Goal: Task Accomplishment & Management: Use online tool/utility

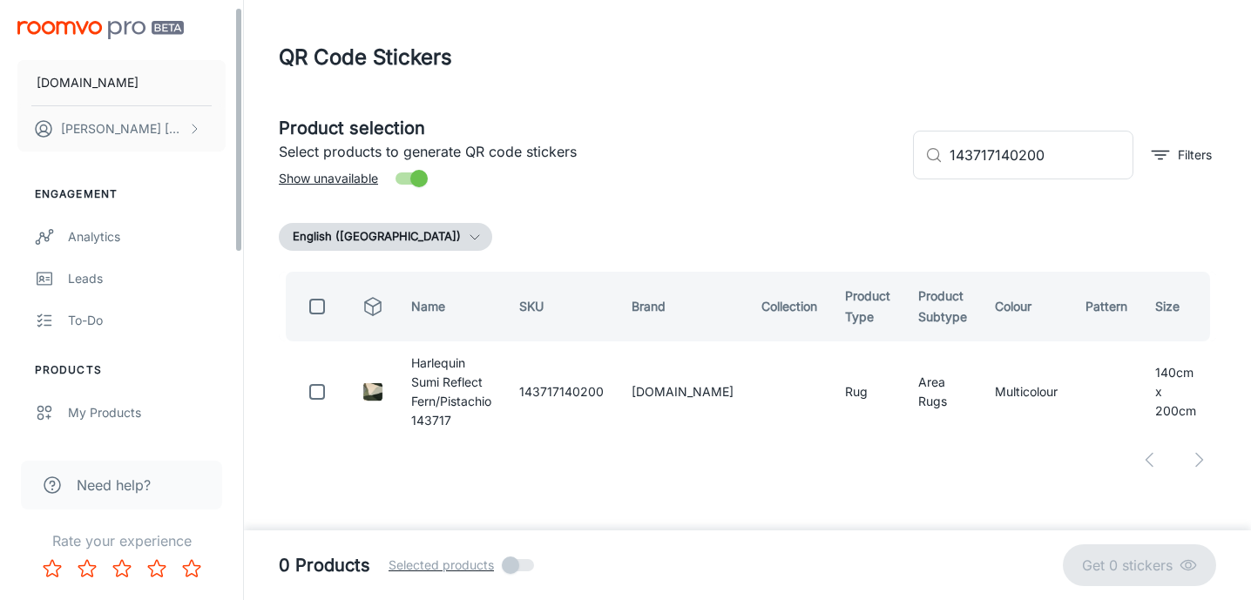
scroll to position [35, 0]
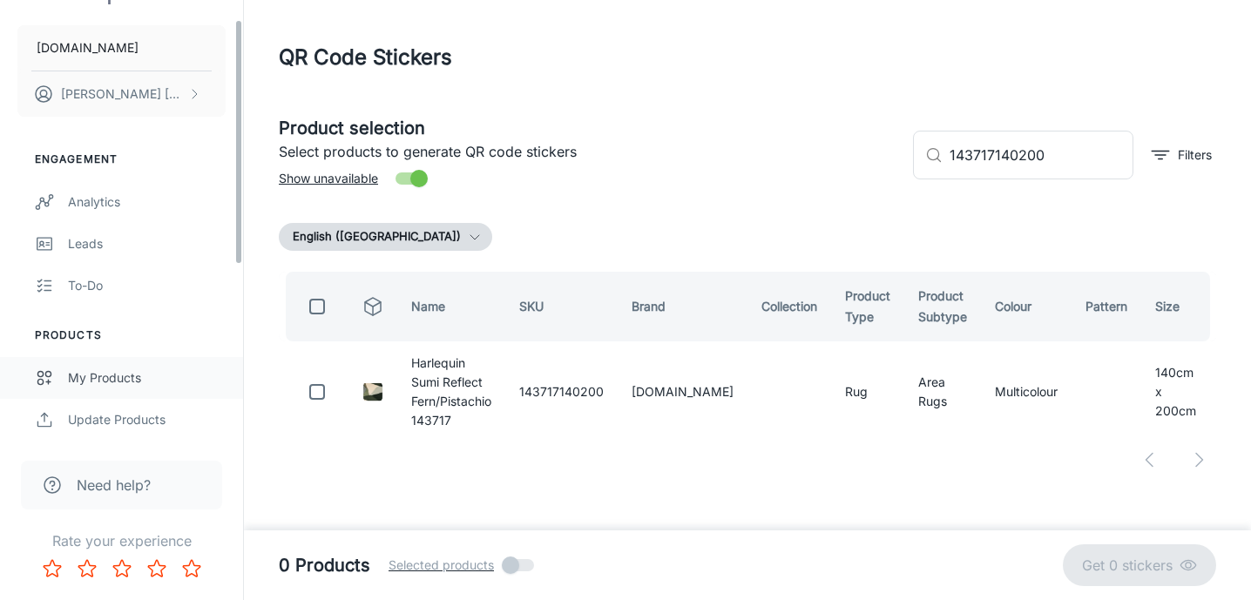
click at [100, 376] on div "My Products" at bounding box center [147, 378] width 158 height 19
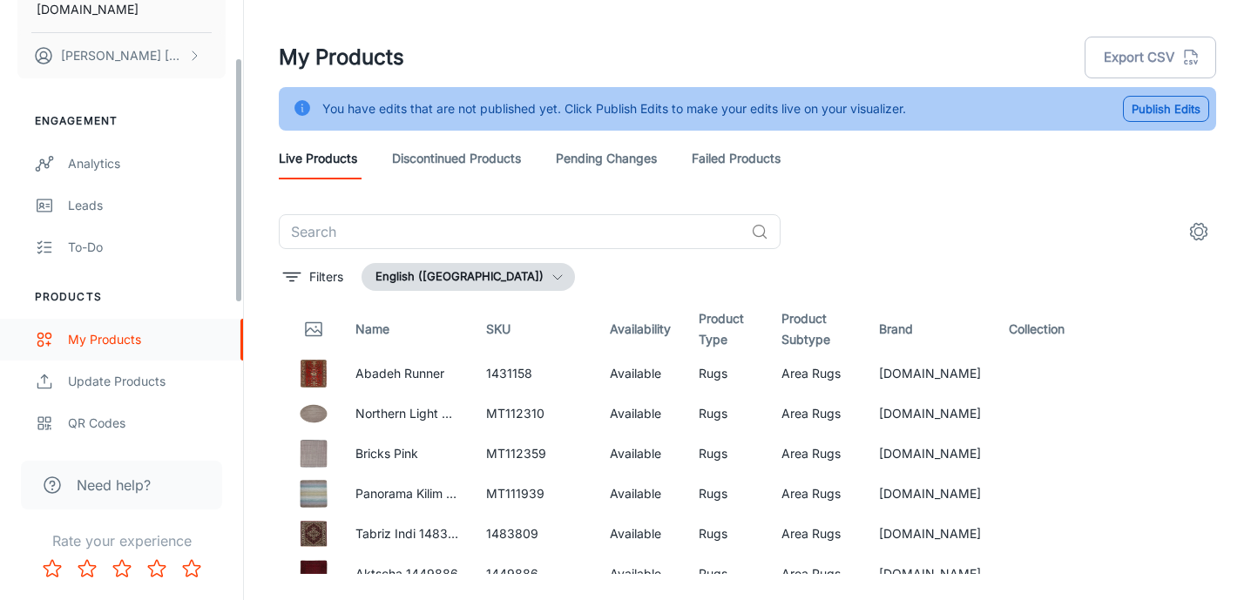
scroll to position [115, 0]
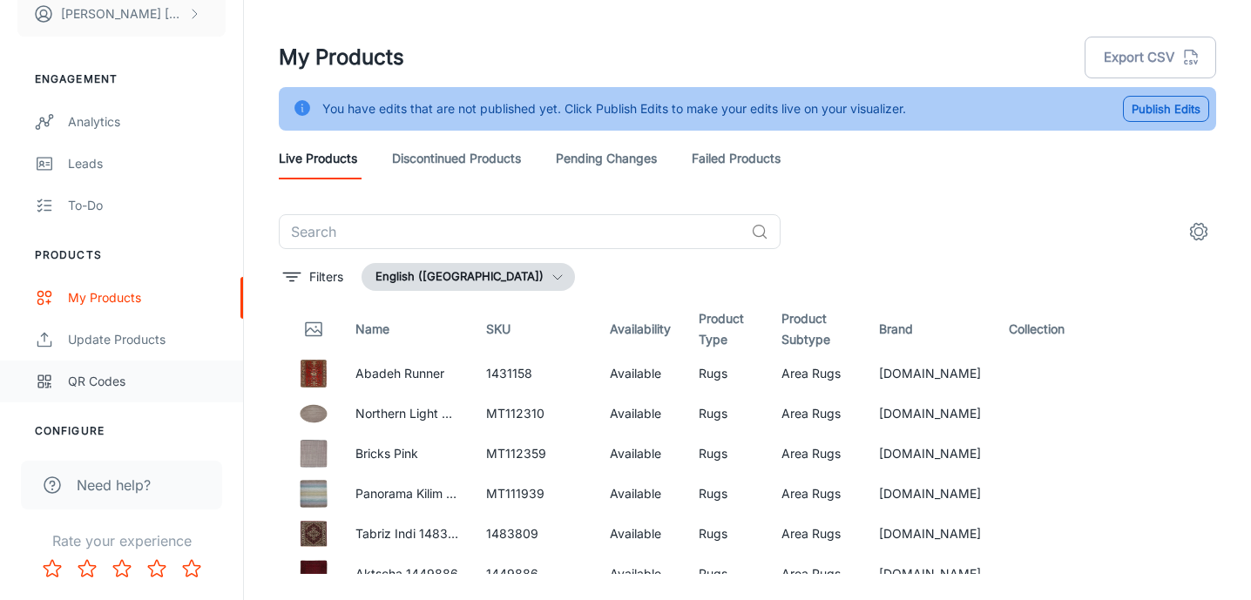
click at [119, 372] on div "QR Codes" at bounding box center [147, 381] width 158 height 19
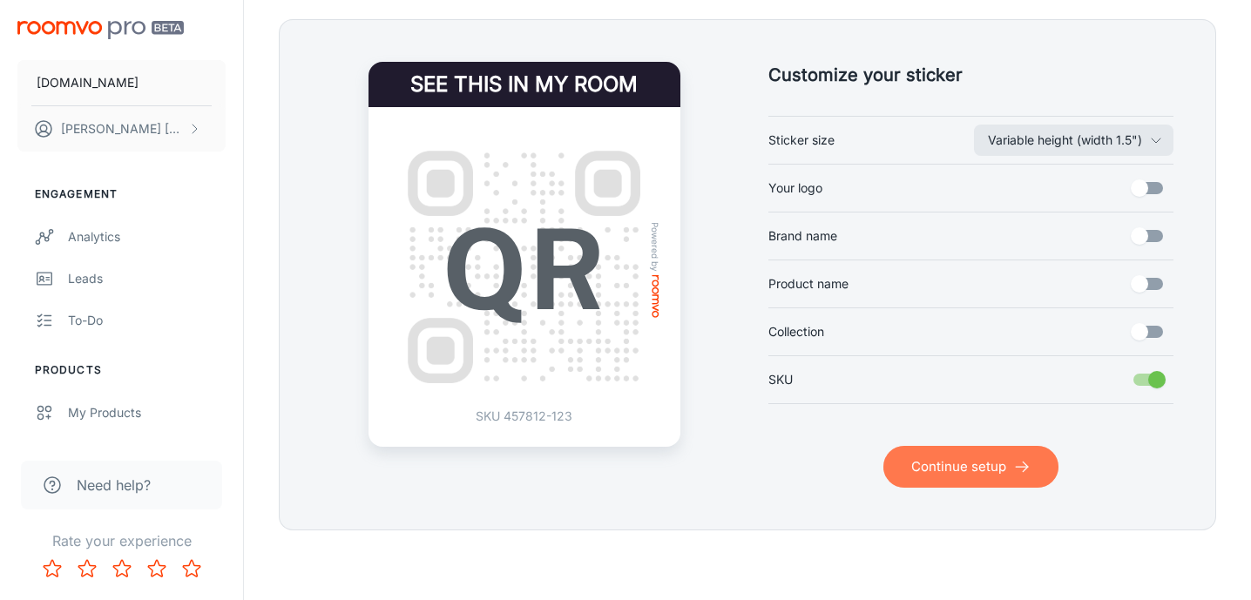
click at [994, 464] on button "Continue setup" at bounding box center [971, 467] width 175 height 42
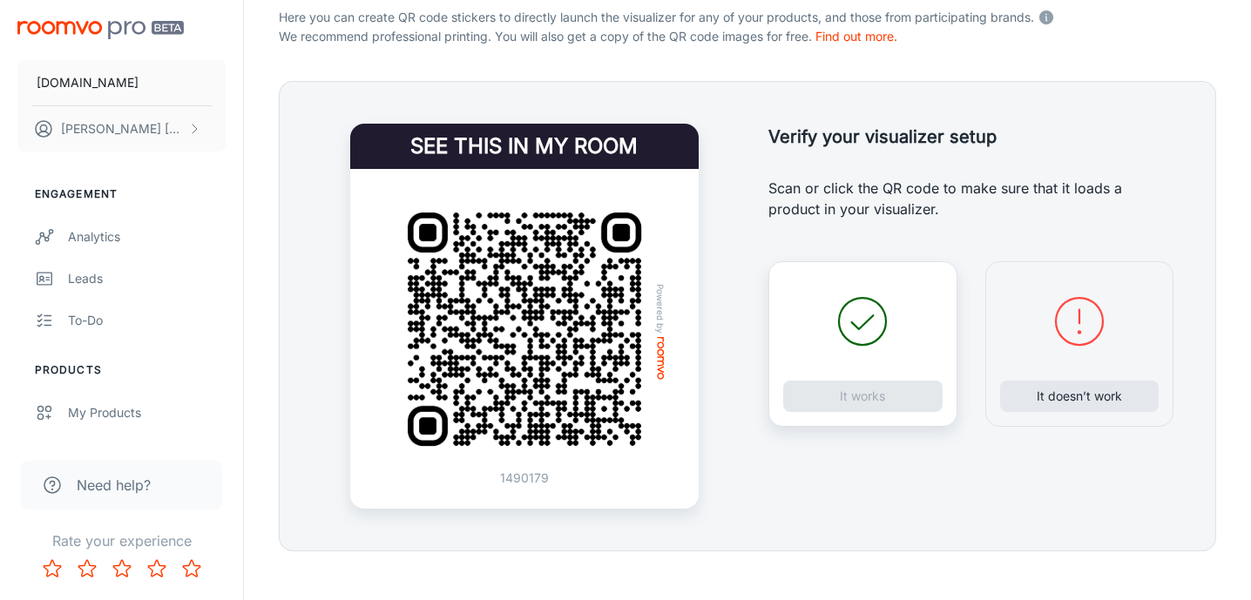
scroll to position [357, 0]
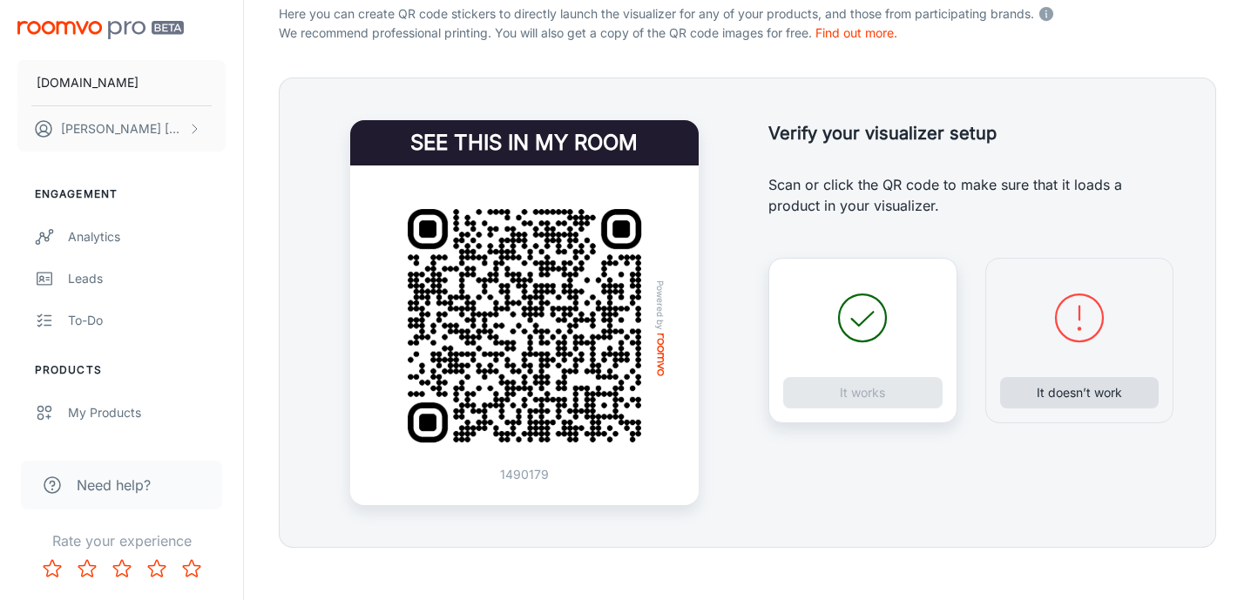
click at [1061, 396] on button "It doesn’t work" at bounding box center [1079, 392] width 159 height 31
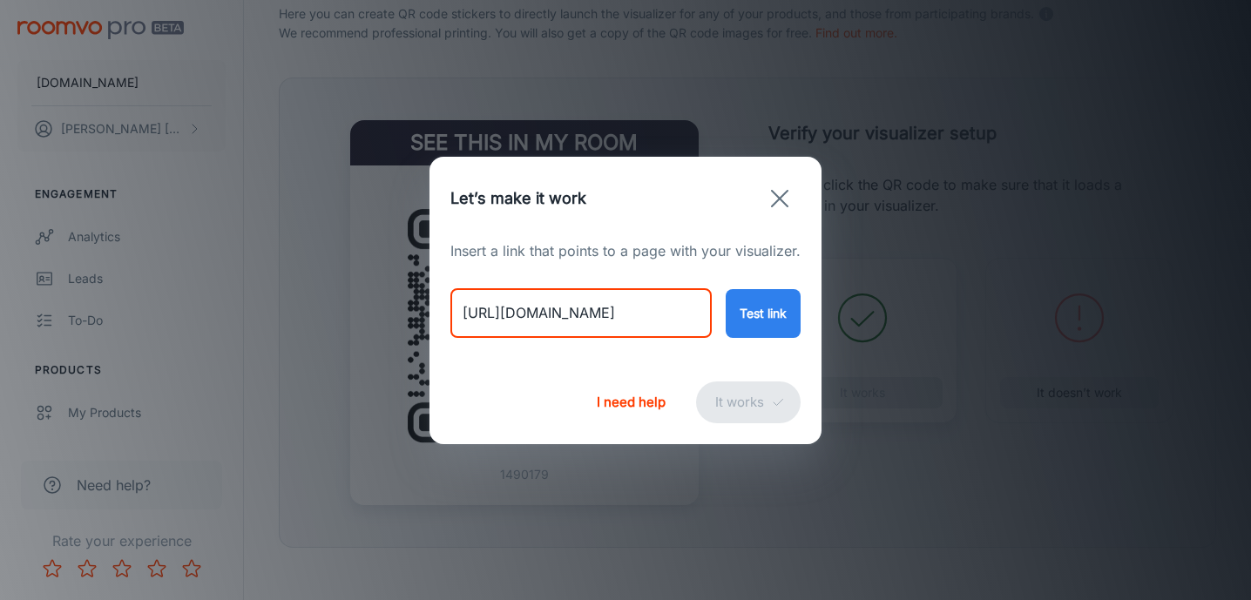
click at [601, 322] on input "[URL][DOMAIN_NAME]" at bounding box center [581, 313] width 261 height 49
paste input "zeal-pewter?variant=46706289934642"
type input "[URL][DOMAIN_NAME]"
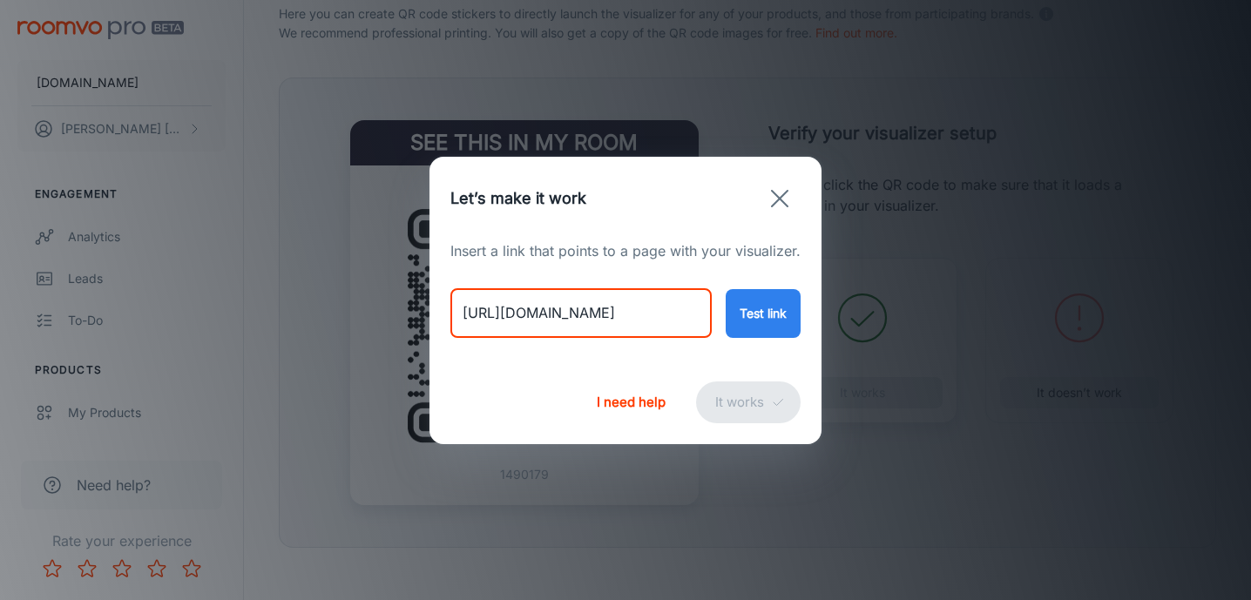
click at [776, 321] on button "Test link" at bounding box center [763, 313] width 75 height 49
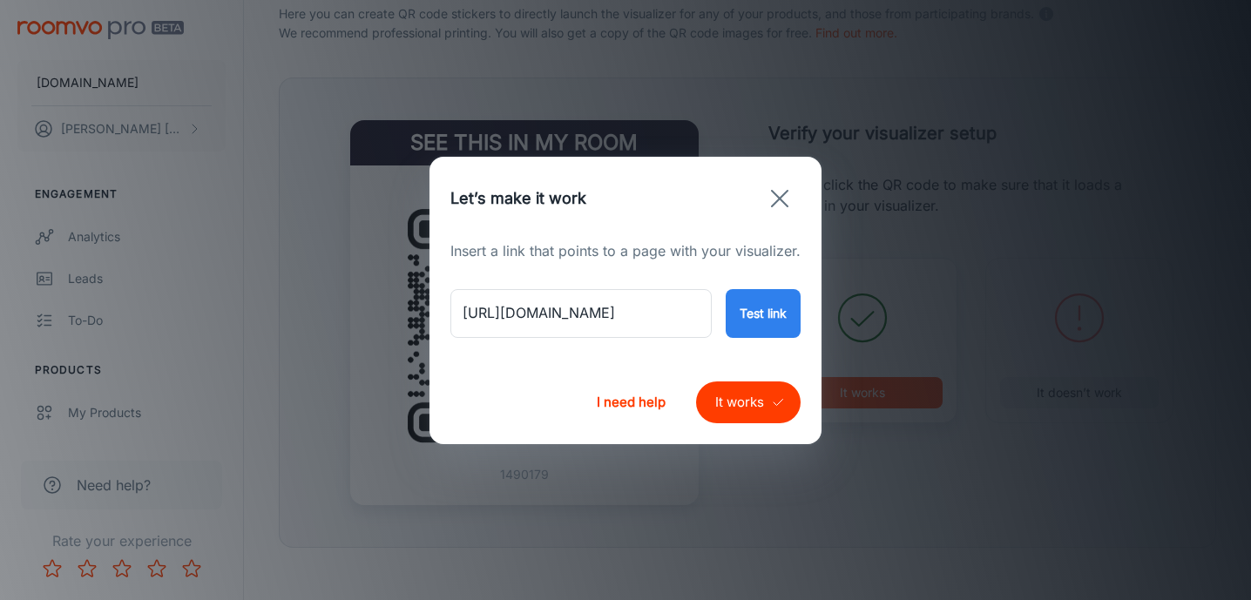
click at [725, 398] on button "It works" at bounding box center [748, 403] width 105 height 42
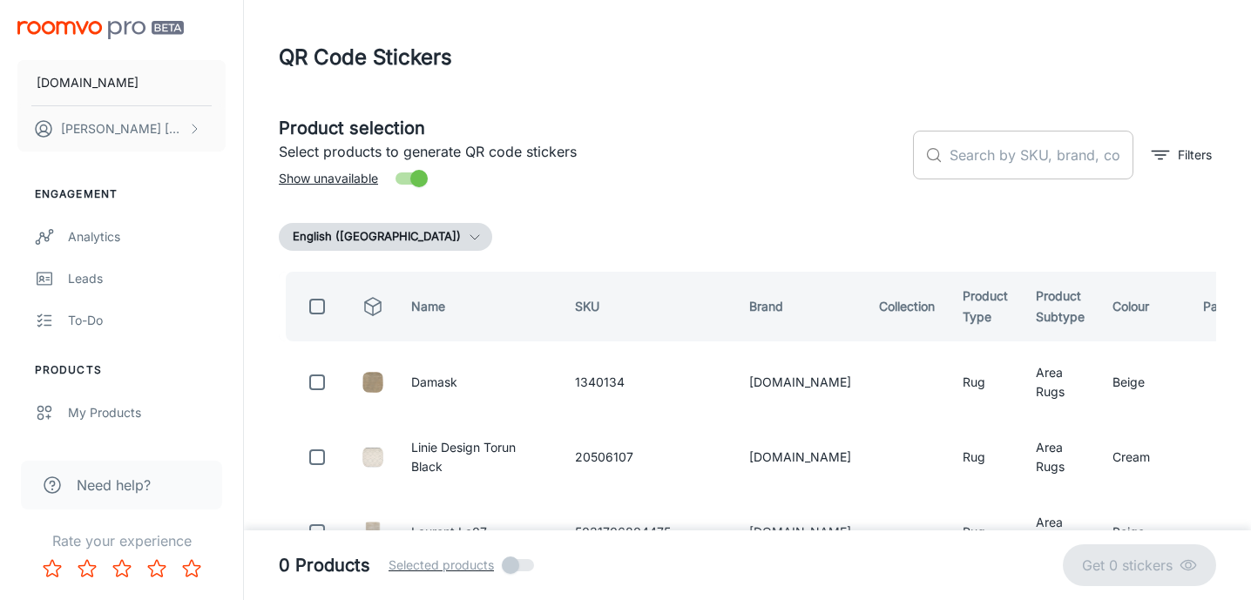
scroll to position [0, 0]
click at [994, 164] on input "text" at bounding box center [1042, 155] width 184 height 49
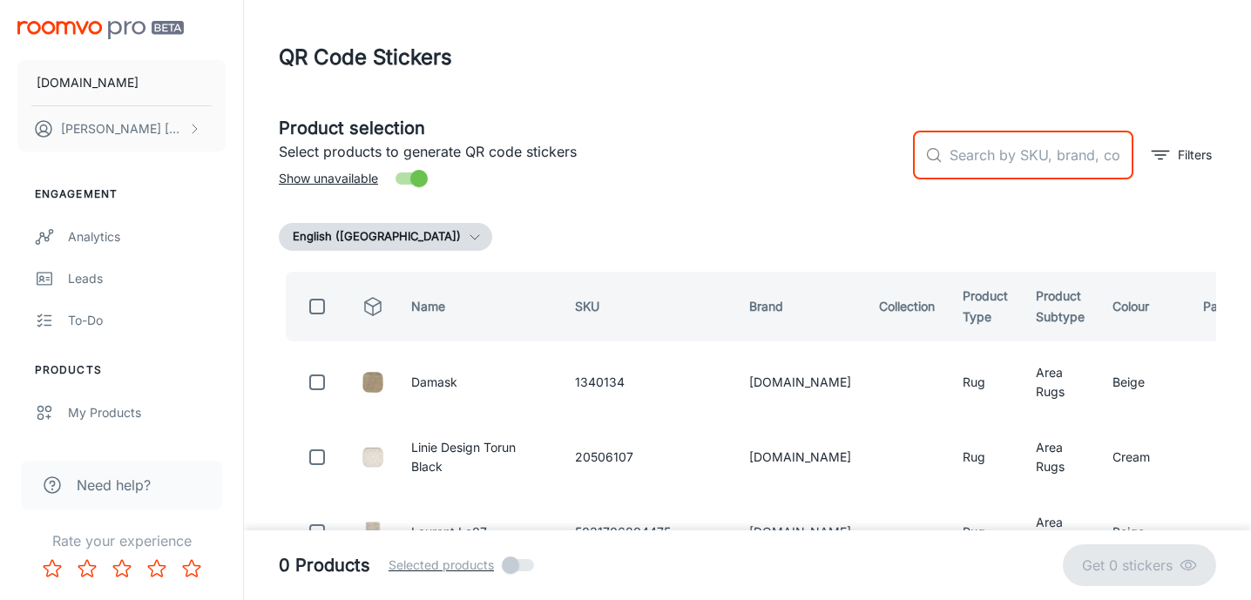
paste input "43004170240"
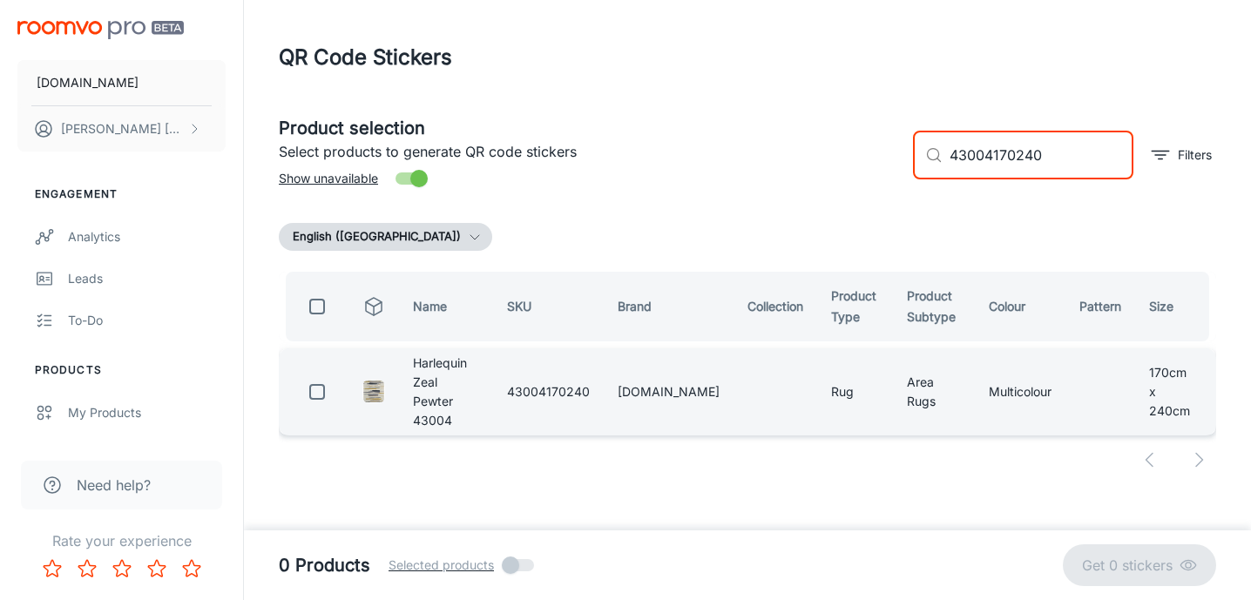
type input "43004170240"
click at [314, 378] on input "checkbox" at bounding box center [317, 392] width 35 height 35
checkbox input "true"
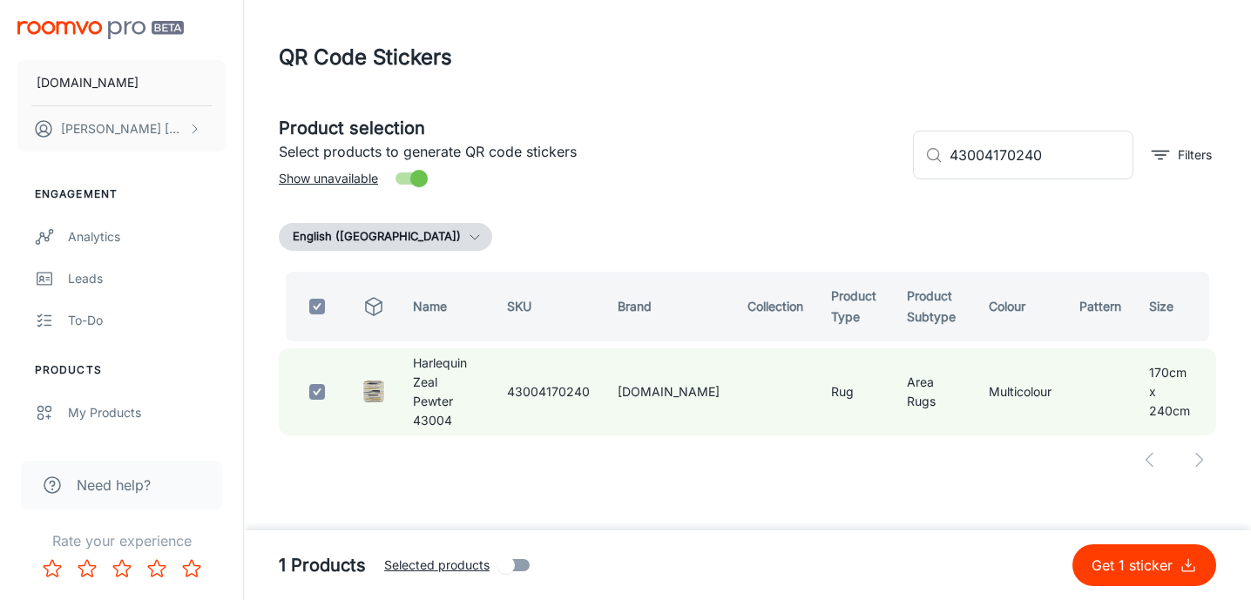
click at [1131, 565] on p "Get 1 sticker" at bounding box center [1136, 565] width 88 height 21
checkbox input "false"
